Goal: Information Seeking & Learning: Check status

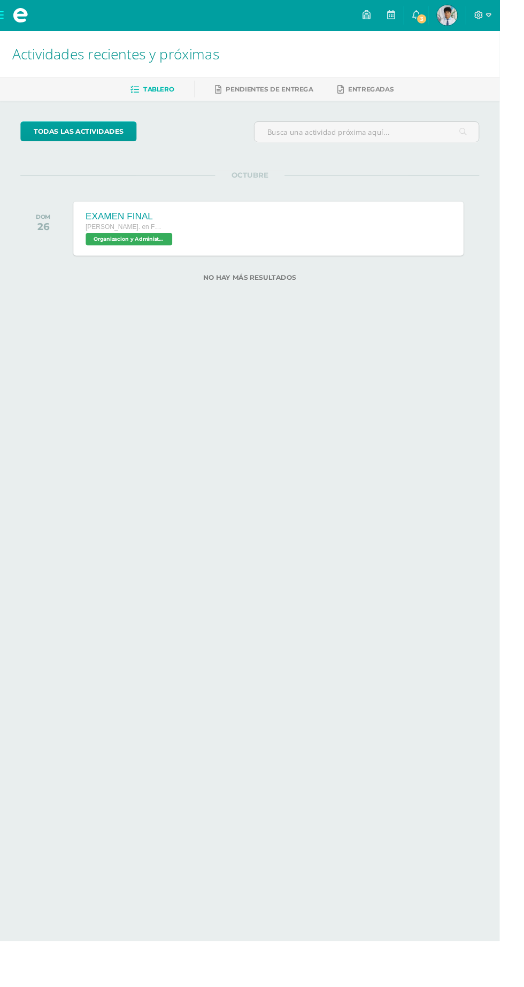
click at [441, 19] on icon at bounding box center [436, 16] width 9 height 10
click at [11, 26] on span at bounding box center [21, 16] width 43 height 32
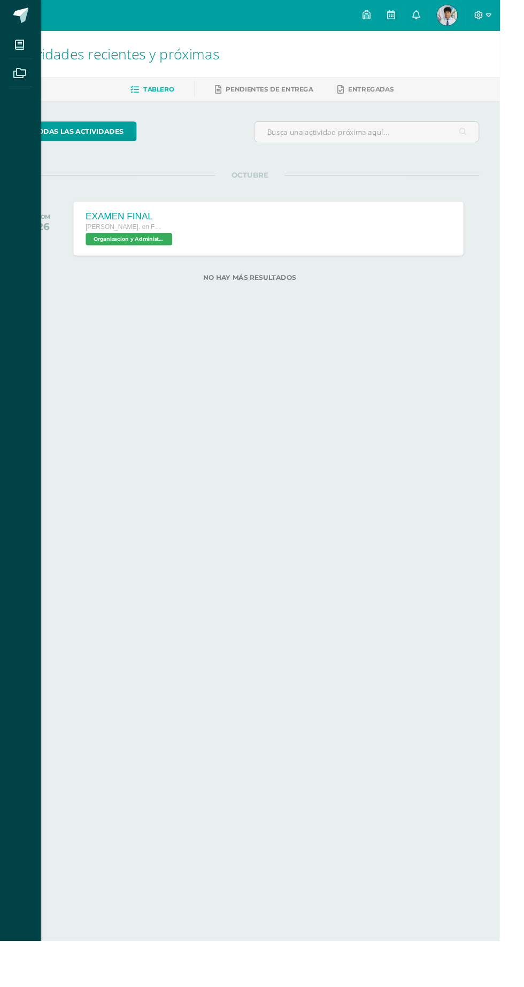
click at [17, 19] on span at bounding box center [22, 16] width 16 height 16
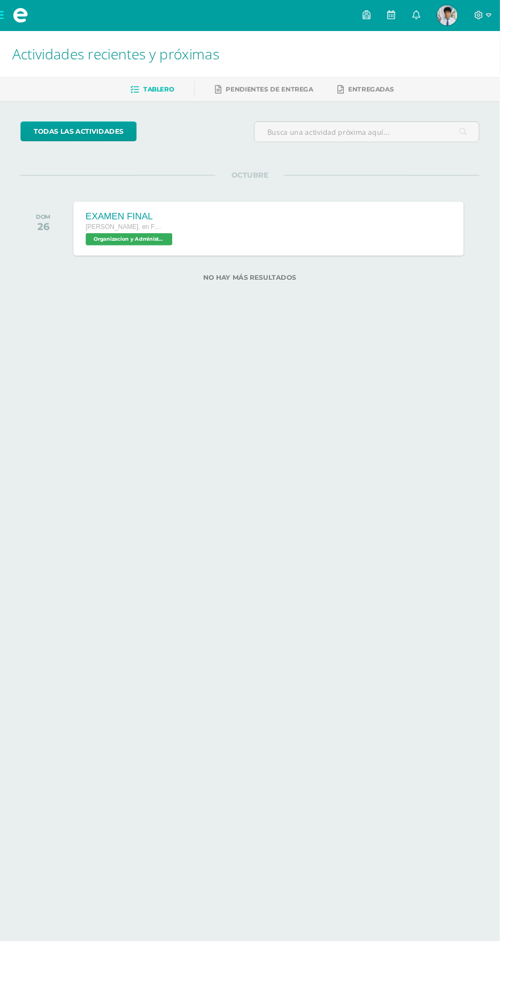
click at [303, 94] on span "Pendientes de entrega" at bounding box center [282, 93] width 91 height 8
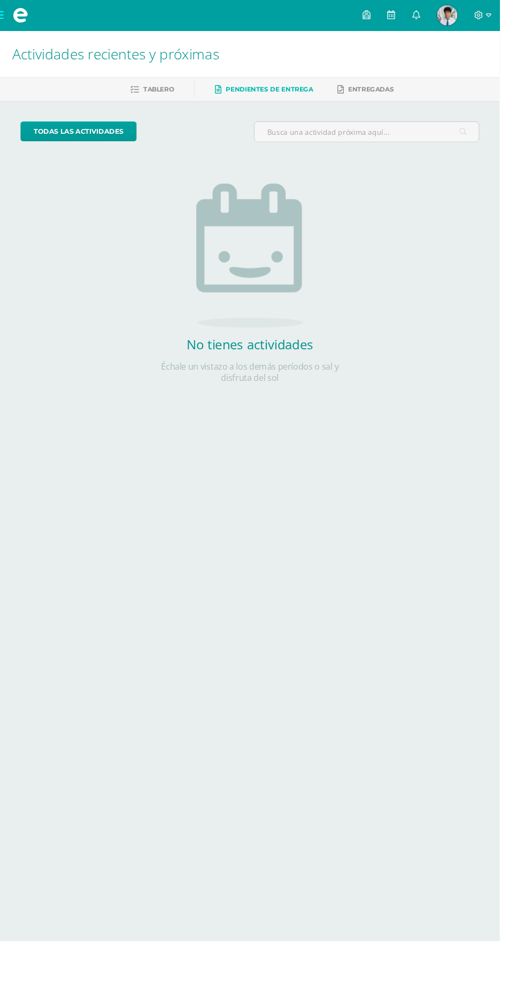
click at [387, 91] on span "Entregadas" at bounding box center [389, 93] width 48 height 8
click at [10, 14] on span at bounding box center [21, 16] width 43 height 32
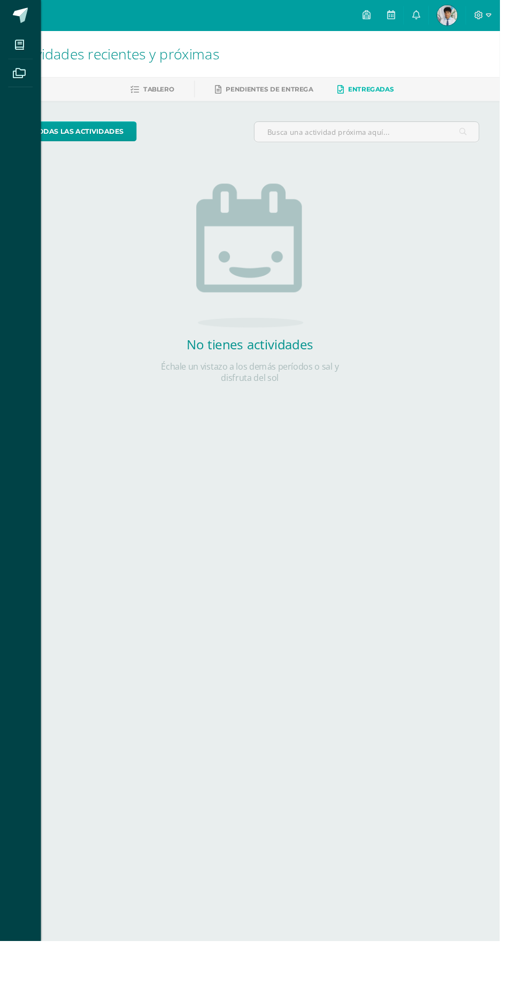
click at [20, 48] on icon at bounding box center [21, 47] width 10 height 11
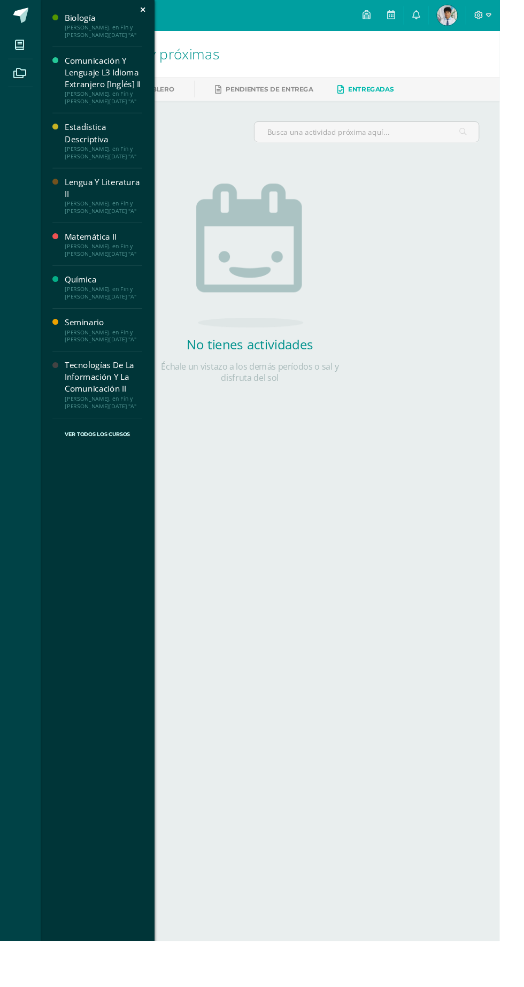
click at [129, 263] on div "[PERSON_NAME]. en Fin y [PERSON_NAME][DATE] "A"" at bounding box center [108, 262] width 81 height 15
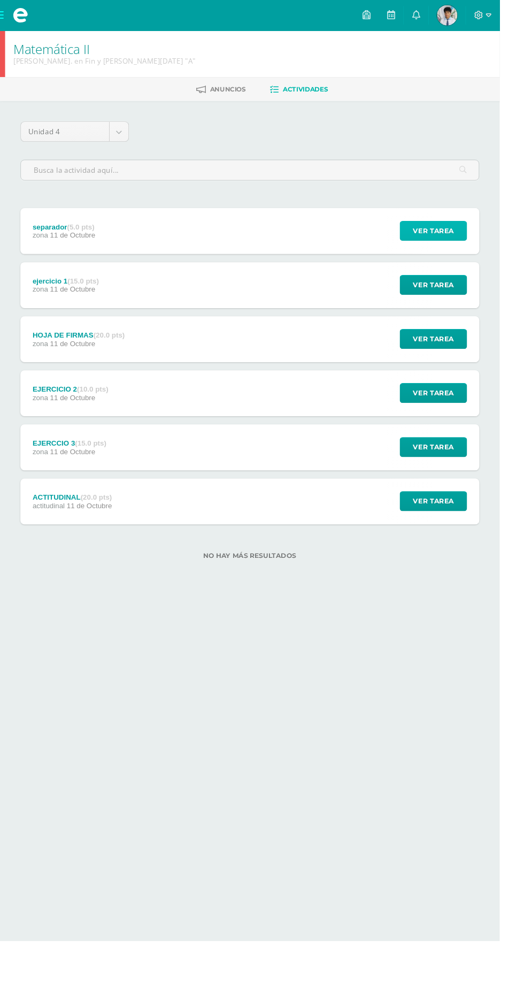
click at [462, 240] on span "Ver tarea" at bounding box center [454, 242] width 43 height 20
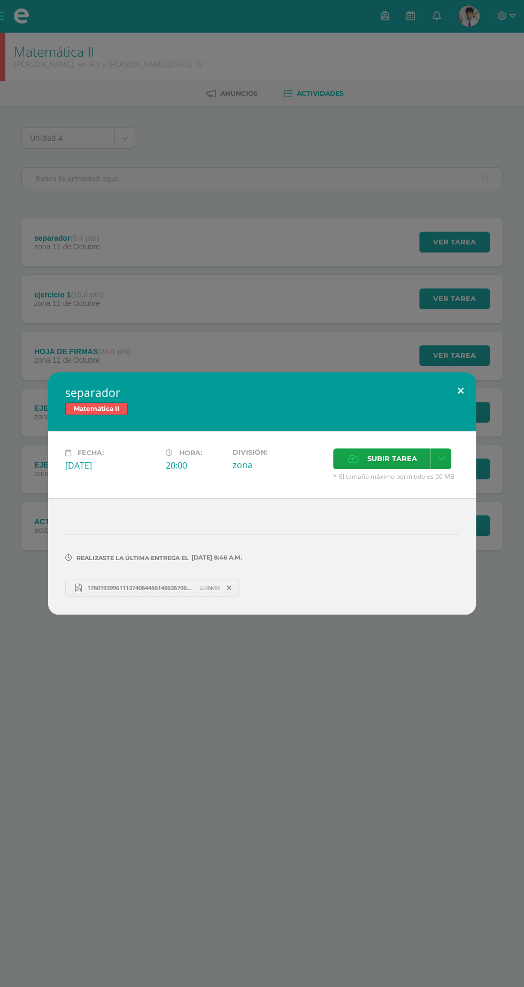
click at [460, 391] on button at bounding box center [460, 390] width 30 height 36
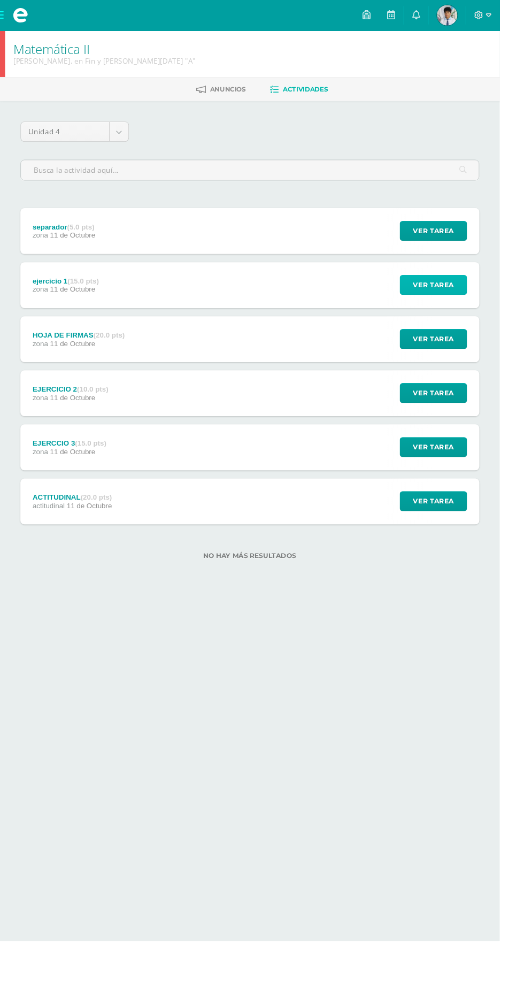
click at [481, 306] on button "Ver tarea" at bounding box center [454, 298] width 71 height 21
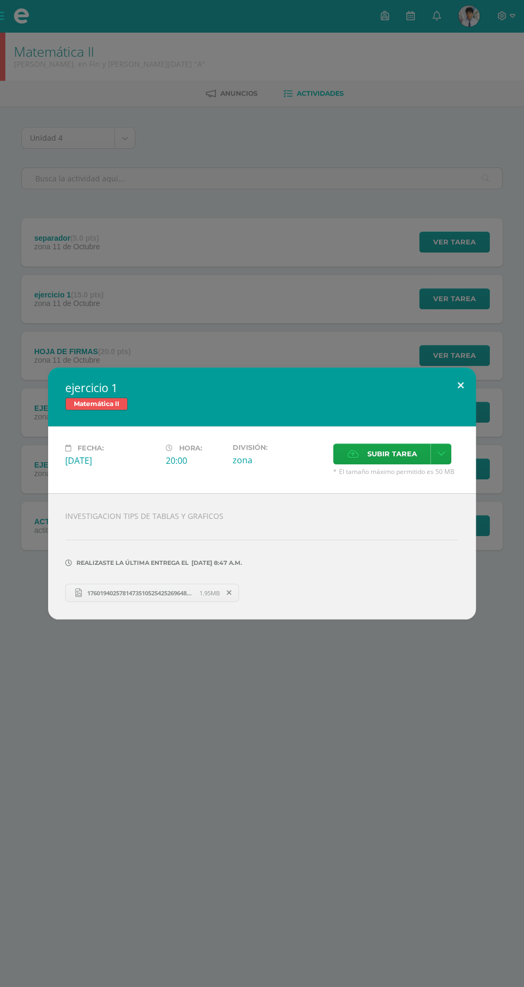
click at [460, 386] on button at bounding box center [460, 385] width 30 height 36
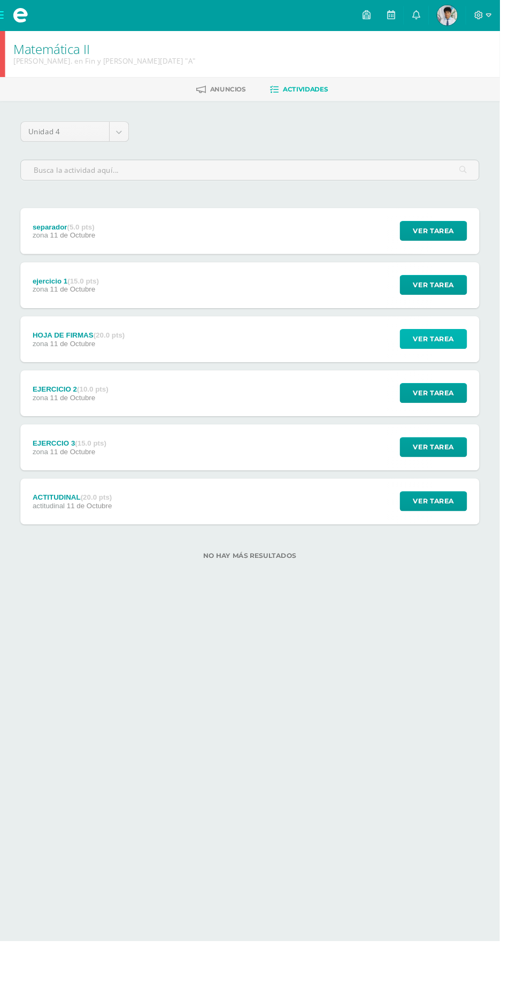
click at [476, 359] on button "Ver tarea" at bounding box center [454, 355] width 71 height 21
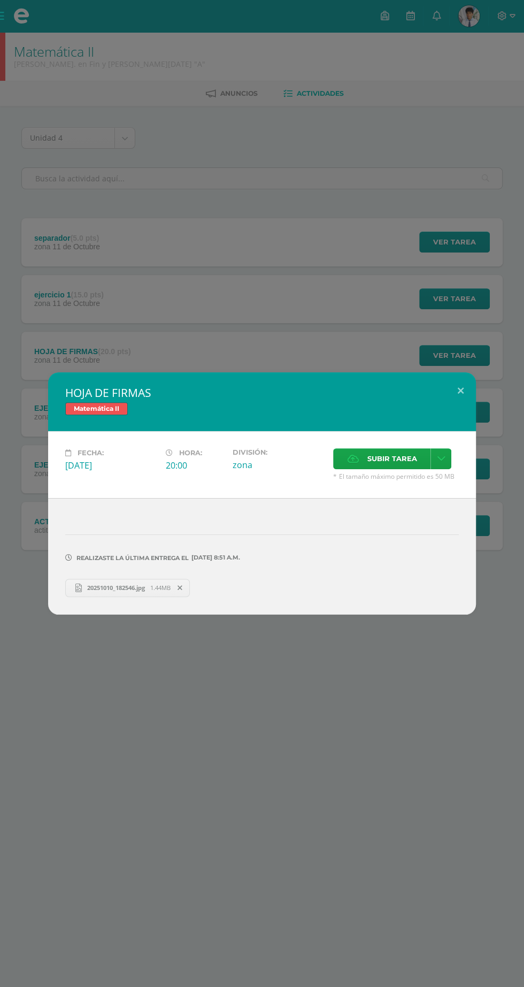
click at [458, 406] on div "Matemática II" at bounding box center [262, 410] width 394 height 16
click at [462, 391] on button at bounding box center [460, 390] width 30 height 36
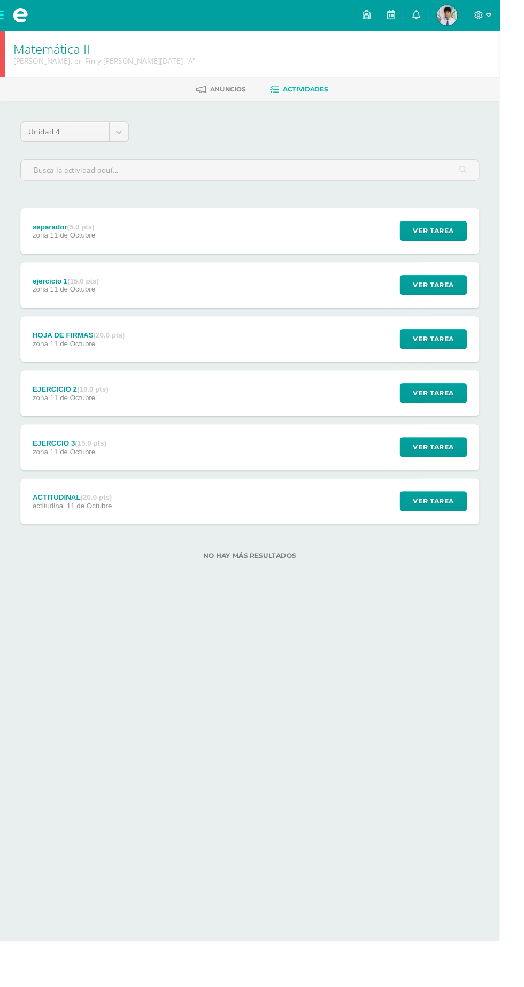
click at [483, 446] on div "Ver tarea" at bounding box center [452, 469] width 99 height 48
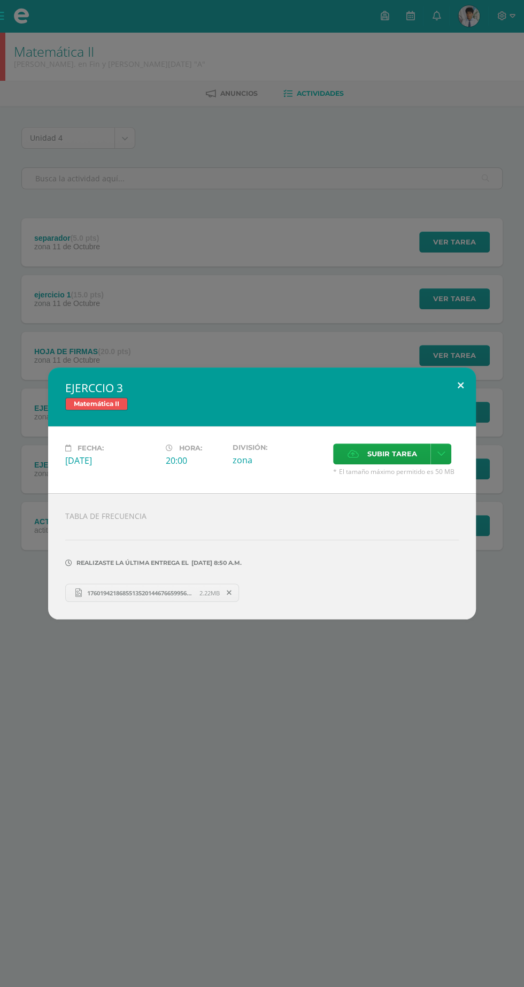
click at [460, 385] on button at bounding box center [460, 385] width 30 height 36
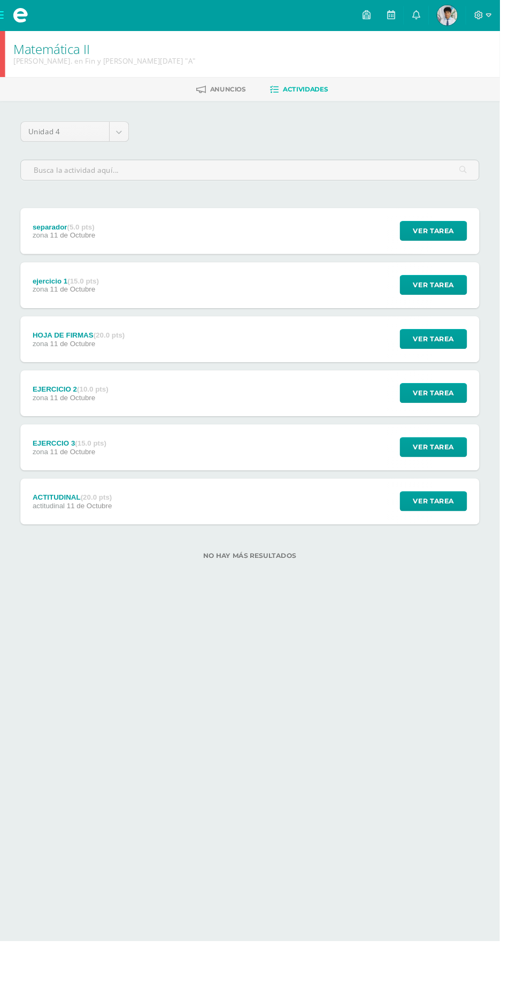
click at [474, 506] on div "Ver tarea" at bounding box center [452, 526] width 99 height 48
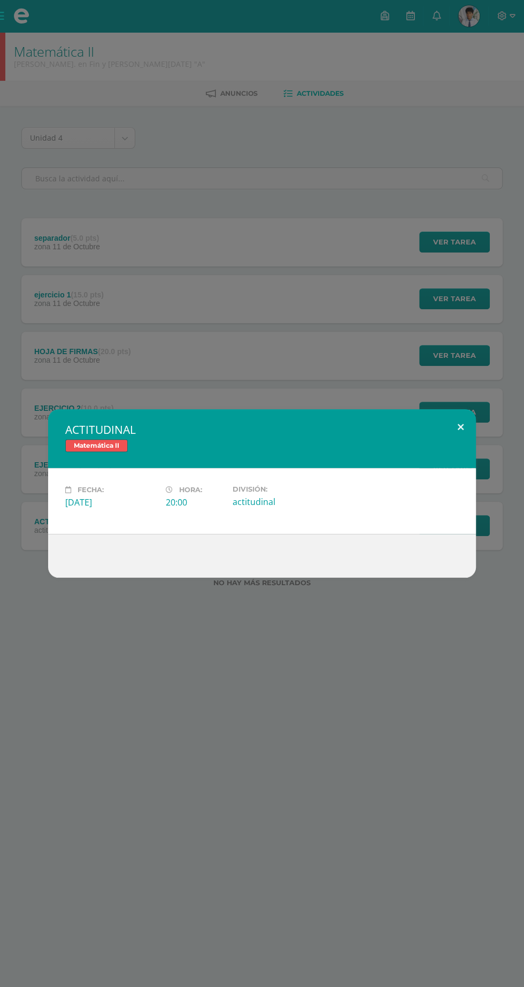
click at [462, 427] on button at bounding box center [460, 427] width 30 height 36
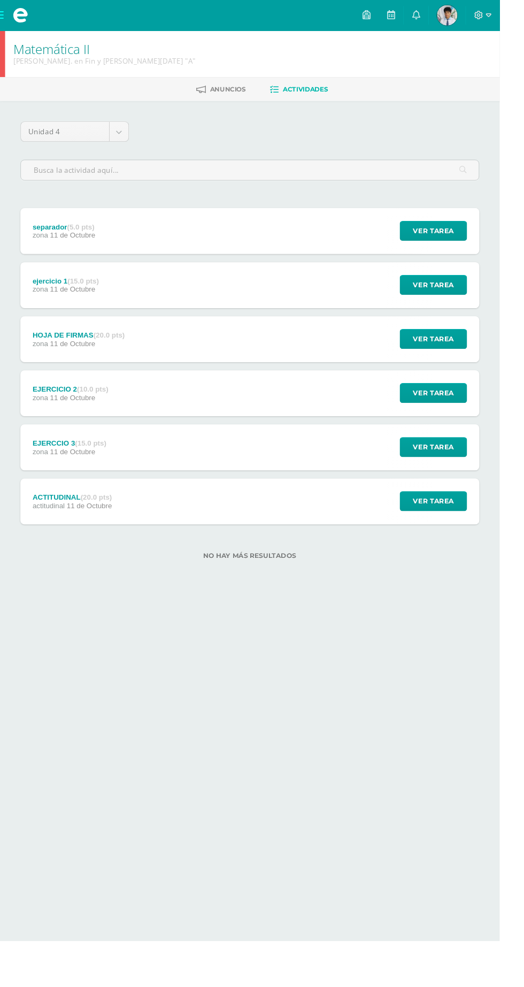
click at [474, 544] on div "Ver tarea" at bounding box center [452, 526] width 99 height 48
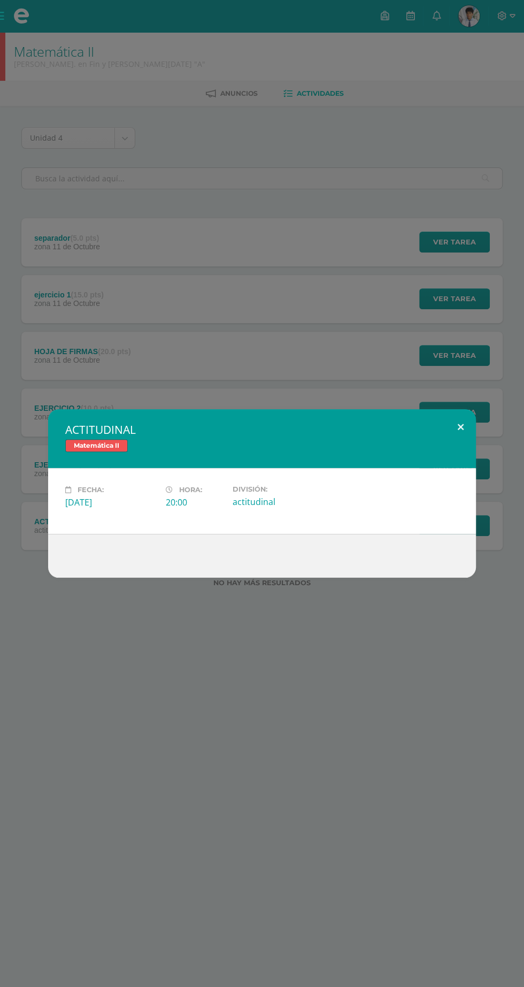
click at [460, 427] on button at bounding box center [460, 427] width 30 height 36
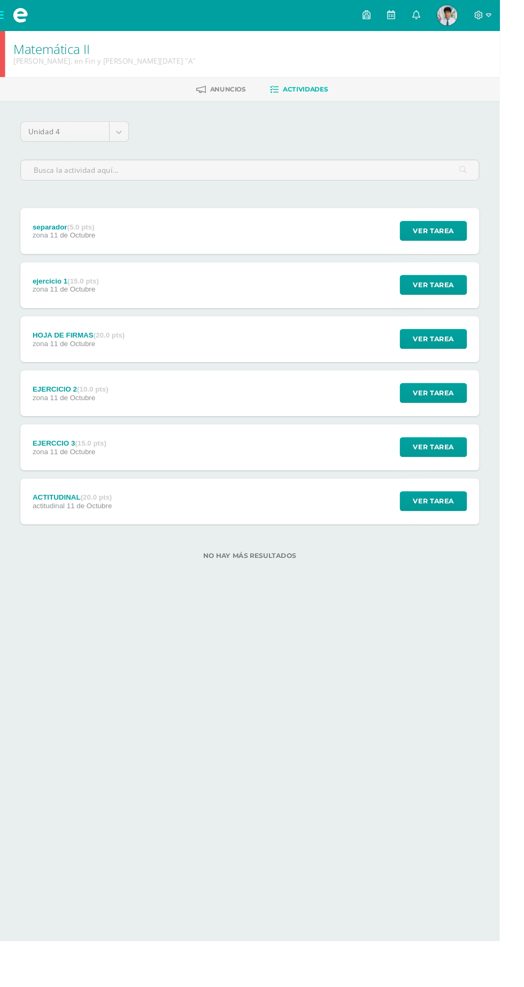
click at [14, 20] on span at bounding box center [21, 16] width 16 height 16
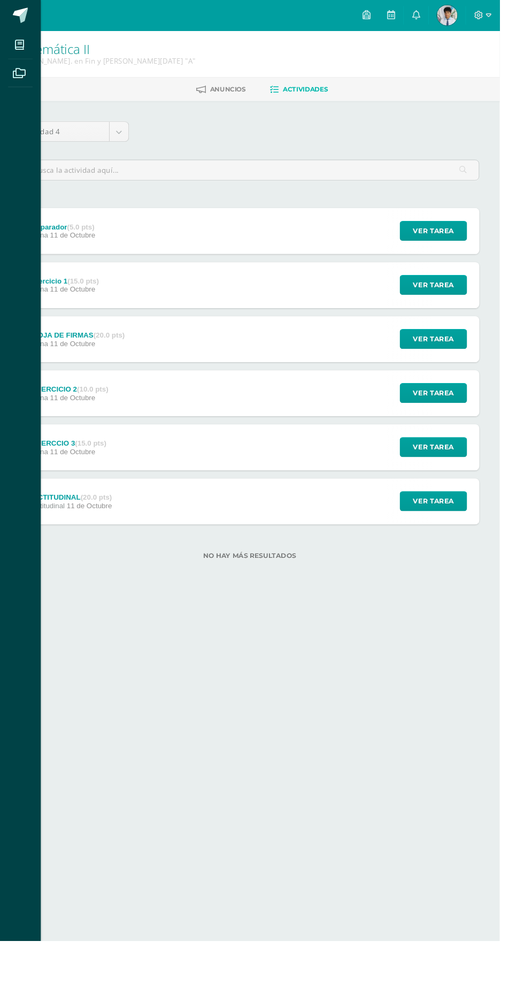
click at [20, 49] on icon at bounding box center [21, 47] width 10 height 11
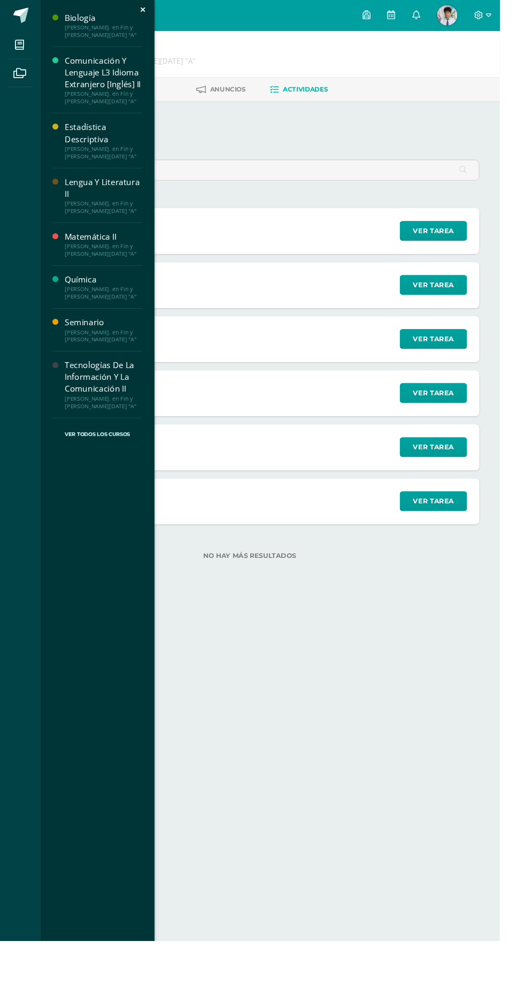
click at [113, 199] on div "Lengua Y Literatura II" at bounding box center [108, 197] width 81 height 25
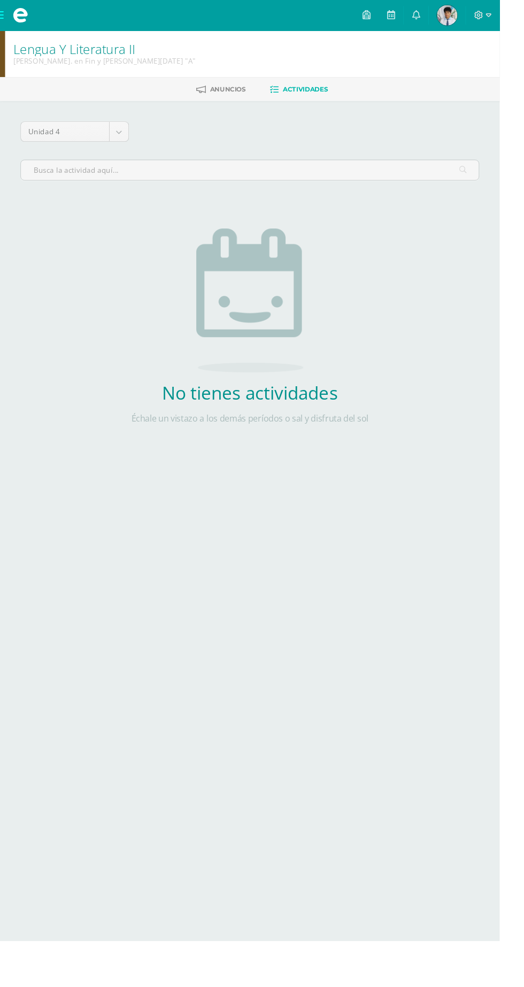
click at [222, 95] on span "Anuncios" at bounding box center [238, 93] width 37 height 8
